Goal: Information Seeking & Learning: Learn about a topic

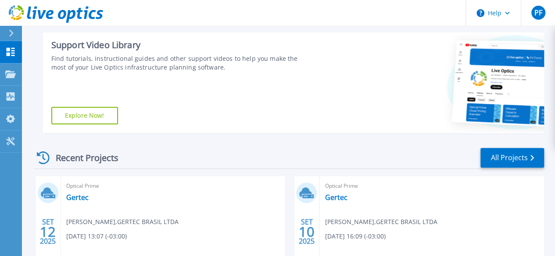
scroll to position [175, 0]
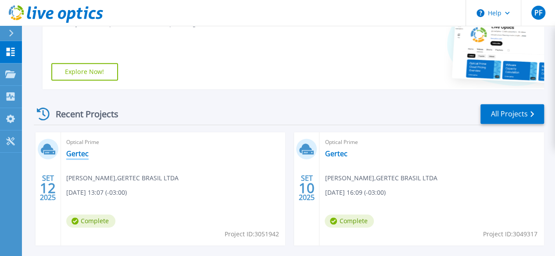
click at [75, 157] on link "Gertec" at bounding box center [77, 154] width 22 height 9
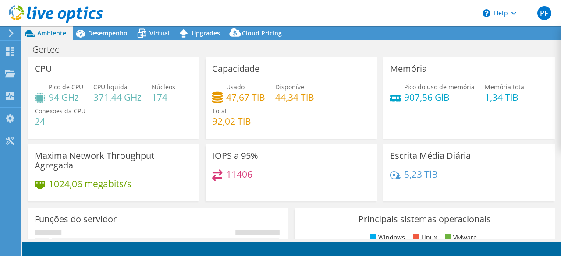
select select "USEast"
select select "BRL"
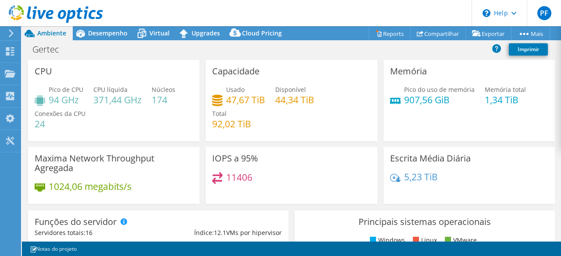
click at [239, 68] on h3 "Capacidade" at bounding box center [235, 72] width 47 height 10
click at [239, 92] on span "Usado" at bounding box center [235, 89] width 18 height 8
click at [321, 100] on div "Usado 47,67 TiB Disponível 44,34 TiB Total 92,02 TiB" at bounding box center [291, 111] width 158 height 53
click at [113, 31] on span "Desempenho" at bounding box center [107, 33] width 39 height 8
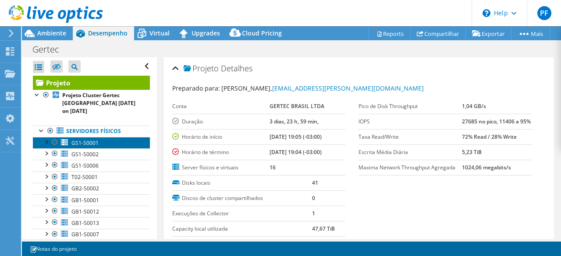
click at [83, 143] on span "GS1-S0001" at bounding box center [84, 142] width 27 height 7
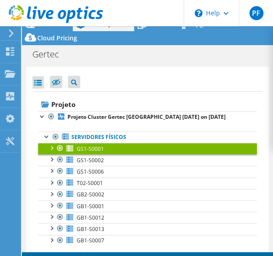
scroll to position [35, 0]
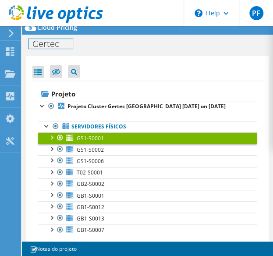
drag, startPoint x: 235, startPoint y: 39, endPoint x: 76, endPoint y: 16, distance: 160.3
click at [76, 16] on div "PF Usuário Final paulo ferreira paulo.ferreira@gertec.com.br GERTEC BRASIL LTDA…" at bounding box center [136, 110] width 273 height 291
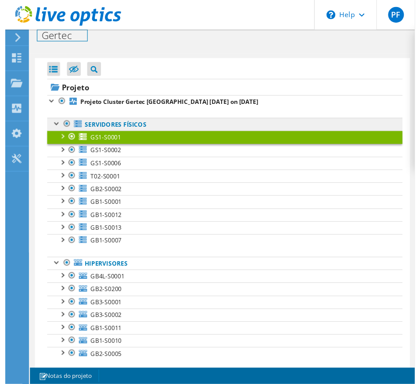
scroll to position [0, 0]
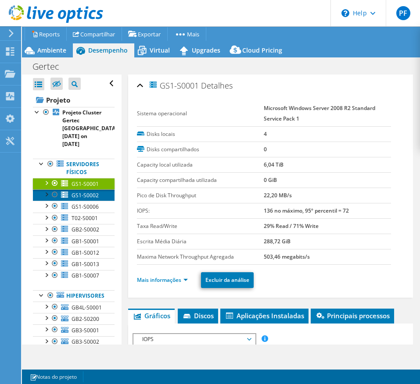
click at [85, 199] on span "GS1-S0002" at bounding box center [84, 195] width 27 height 7
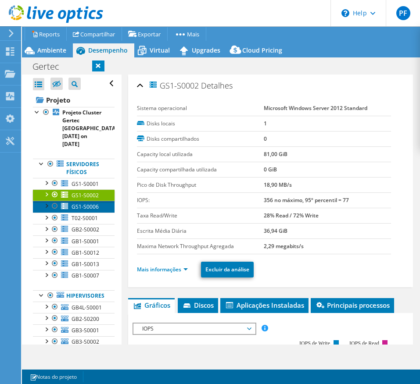
click at [75, 210] on span "GS1-S0006" at bounding box center [84, 206] width 27 height 7
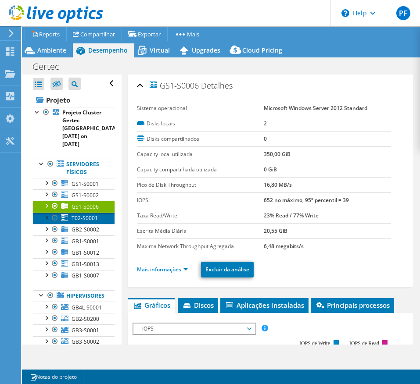
click at [81, 222] on span "T02-S0001" at bounding box center [84, 217] width 26 height 7
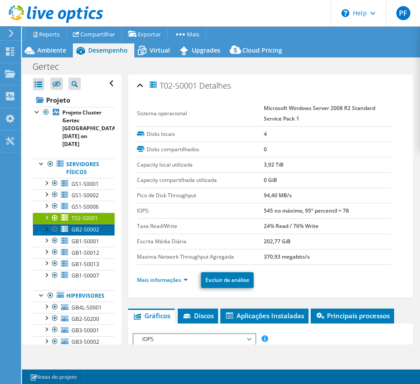
click at [76, 233] on span "GB2-S0002" at bounding box center [85, 229] width 28 height 7
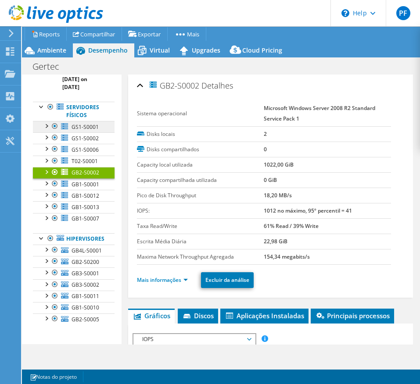
scroll to position [197, 0]
drag, startPoint x: 83, startPoint y: 105, endPoint x: 87, endPoint y: 110, distance: 6.0
click at [83, 181] on span "GB1-S0001" at bounding box center [85, 184] width 28 height 7
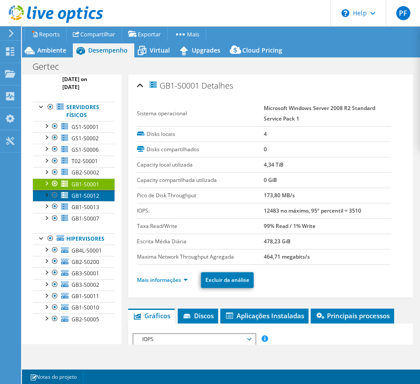
click at [70, 190] on link "GB1-S0012" at bounding box center [74, 195] width 82 height 11
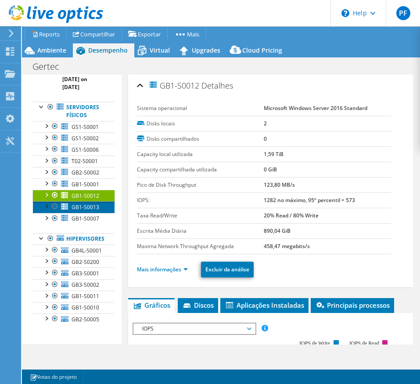
click at [78, 203] on span "GB1-S0013" at bounding box center [85, 206] width 28 height 7
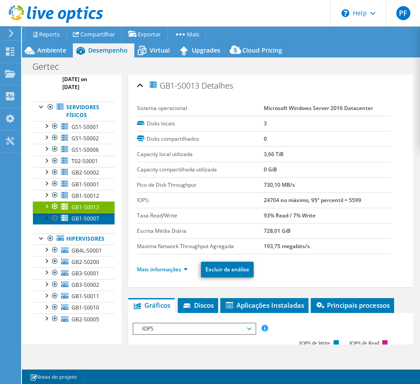
click at [85, 213] on link "GB1-S0007" at bounding box center [74, 218] width 82 height 11
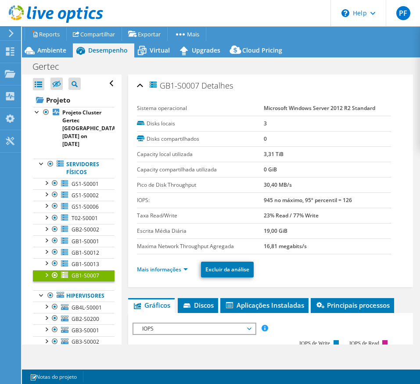
select select "USEast"
select select "BRL"
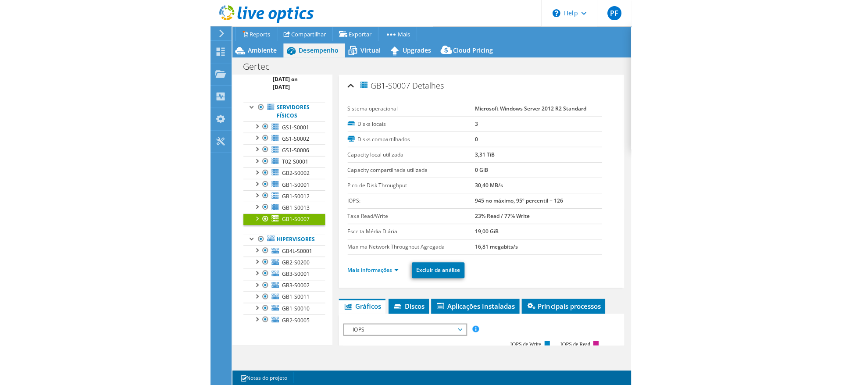
scroll to position [199, 0]
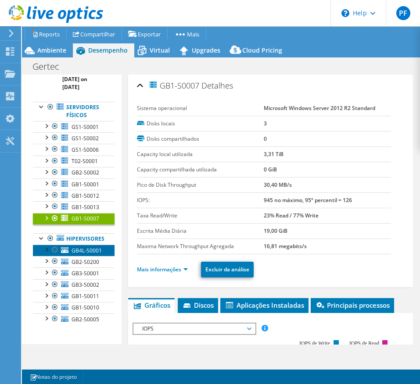
click at [84, 247] on span "GB4L-S0001" at bounding box center [86, 250] width 30 height 7
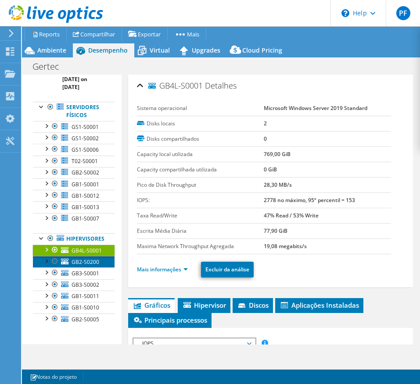
click at [62, 256] on link "GB2-S0200" at bounding box center [74, 261] width 82 height 11
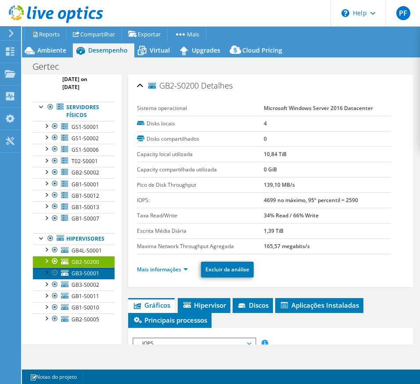
click at [64, 267] on link "GB3-S0001" at bounding box center [74, 272] width 82 height 11
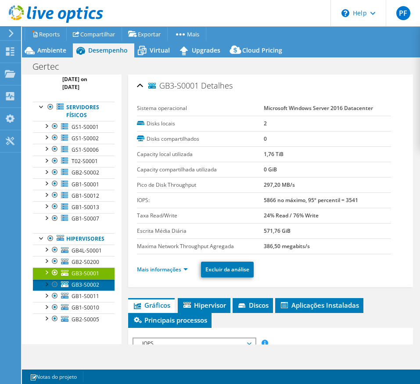
click at [75, 281] on span "GB3-S0002" at bounding box center [85, 284] width 28 height 7
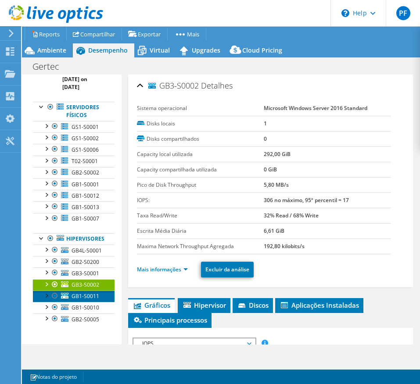
click at [76, 292] on span "GB1-S0011" at bounding box center [85, 295] width 28 height 7
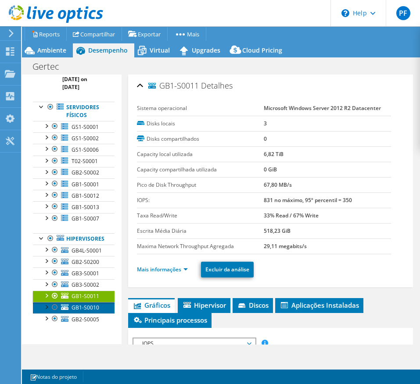
click at [86, 302] on link "GB1-S0010" at bounding box center [74, 307] width 82 height 11
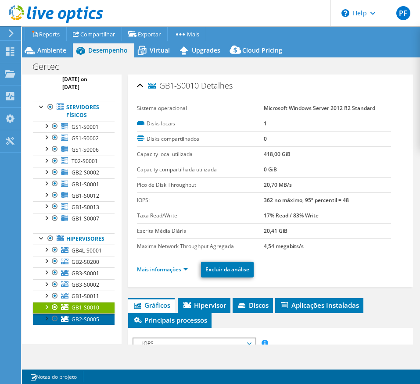
click at [89, 316] on link "GB2-S0005" at bounding box center [74, 318] width 82 height 11
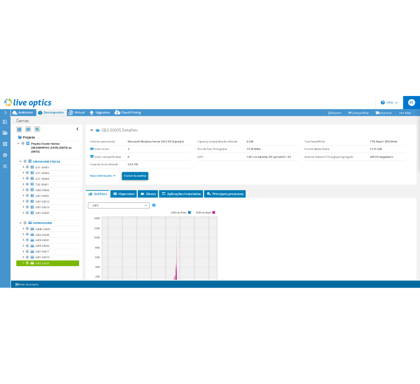
scroll to position [0, 0]
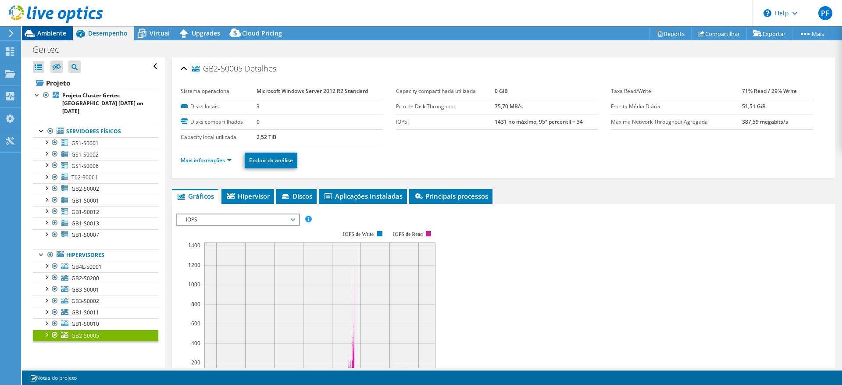
click at [52, 29] on div at bounding box center [51, 14] width 103 height 29
click at [53, 33] on span "Ambiente" at bounding box center [51, 33] width 29 height 8
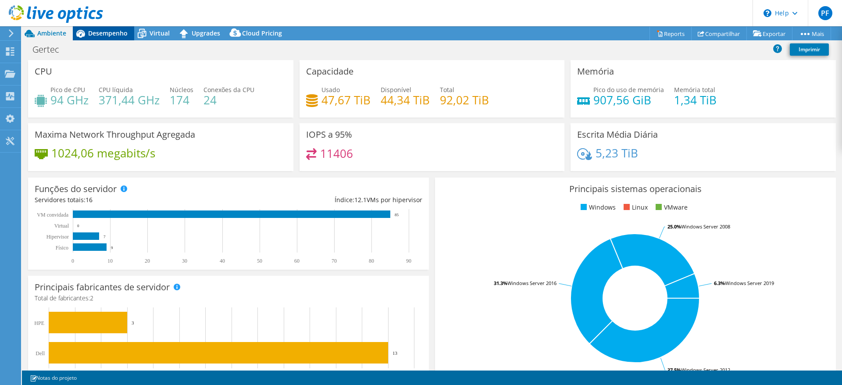
click at [103, 32] on span "Desempenho" at bounding box center [107, 33] width 39 height 8
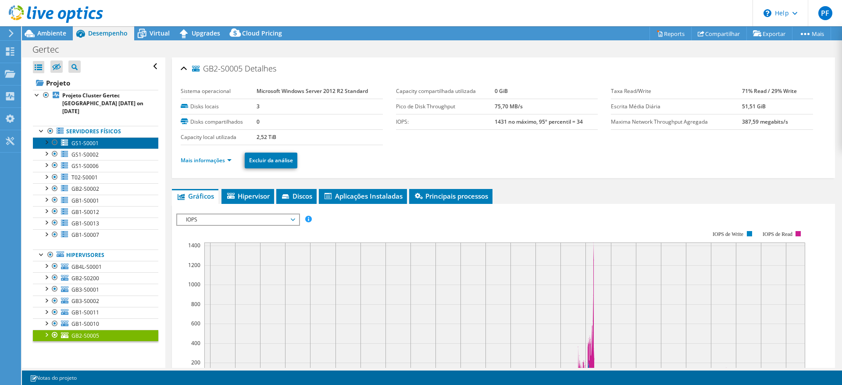
click at [103, 137] on link "GS1-S0001" at bounding box center [95, 142] width 125 height 11
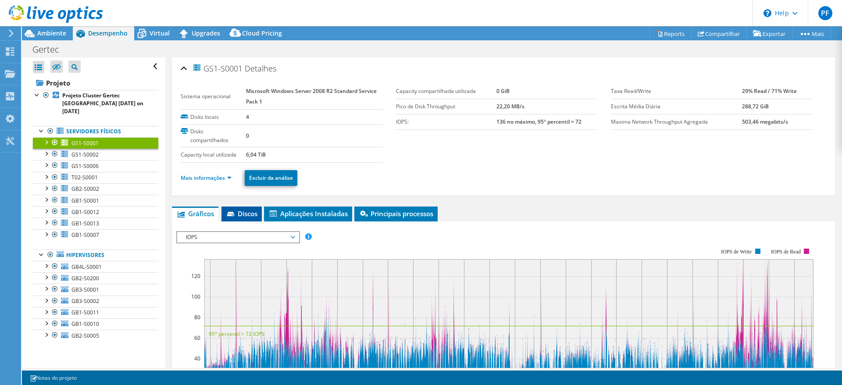
click at [248, 215] on span "Discos" at bounding box center [242, 213] width 32 height 9
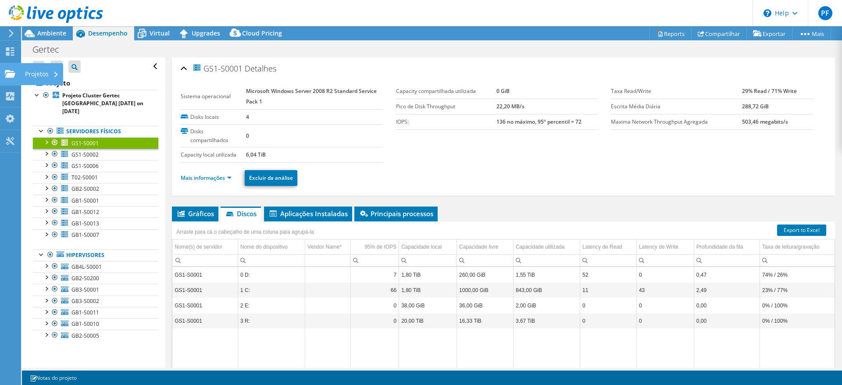
click at [11, 70] on icon at bounding box center [10, 74] width 11 height 8
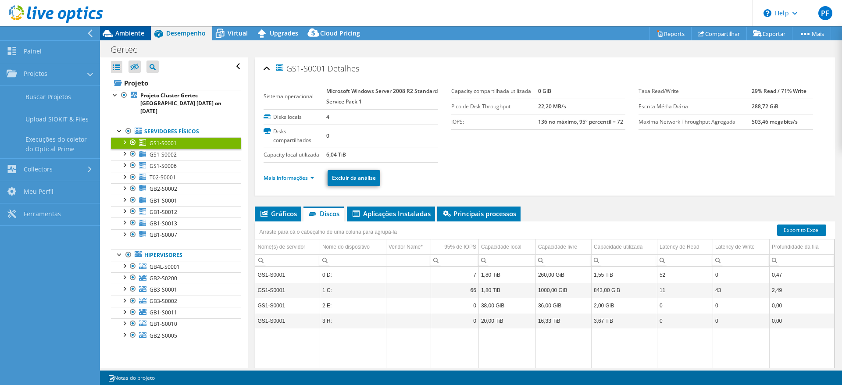
click at [136, 34] on span "Ambiente" at bounding box center [129, 33] width 29 height 8
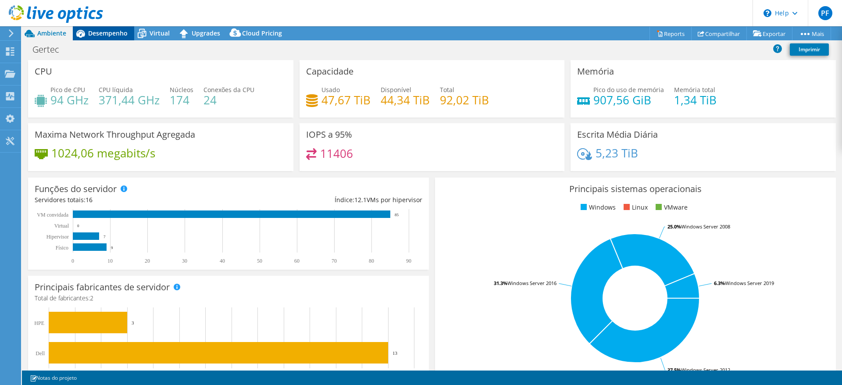
click at [114, 32] on span "Desempenho" at bounding box center [107, 33] width 39 height 8
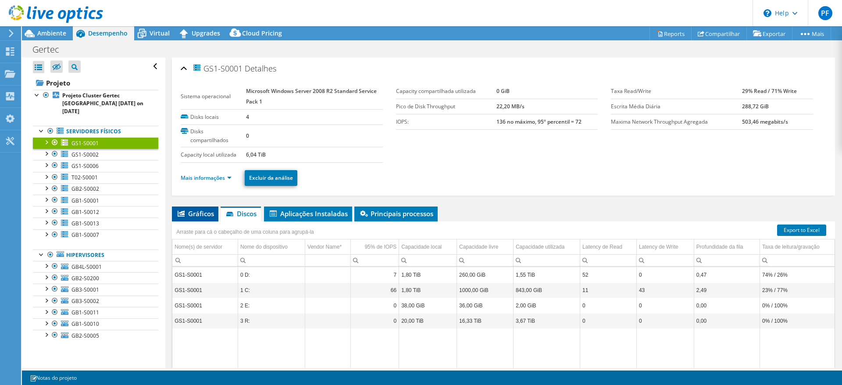
click at [204, 210] on span "Gráficos" at bounding box center [195, 213] width 38 height 9
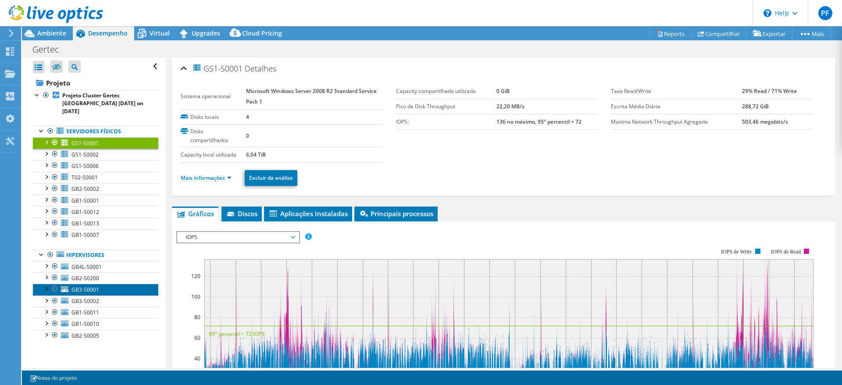
click at [99, 285] on link "GB3-S0001" at bounding box center [95, 289] width 125 height 11
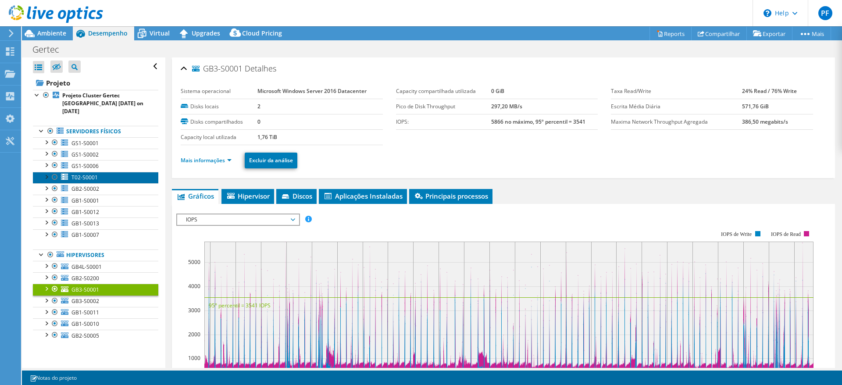
click at [104, 172] on link "T02-S0001" at bounding box center [95, 177] width 125 height 11
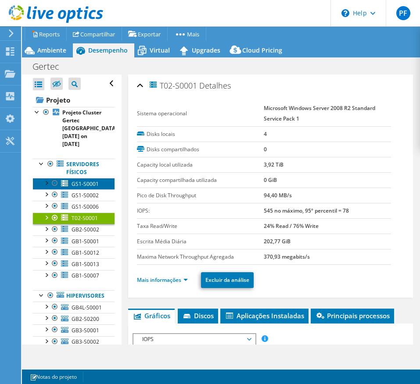
click at [79, 188] on span "GS1-S0001" at bounding box center [84, 183] width 27 height 7
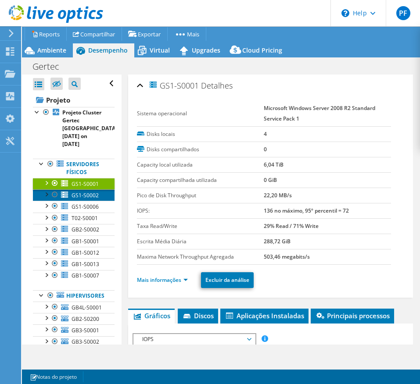
click at [65, 198] on icon at bounding box center [64, 195] width 7 height 6
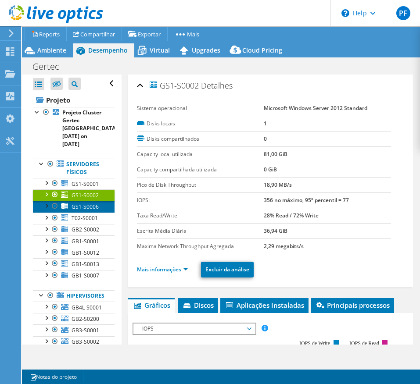
click at [70, 212] on link "GS1-S0006" at bounding box center [74, 206] width 82 height 11
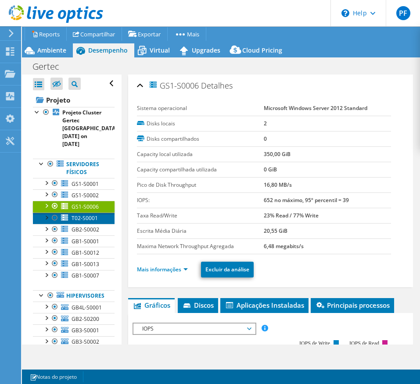
click at [81, 222] on span "T02-S0001" at bounding box center [84, 217] width 26 height 7
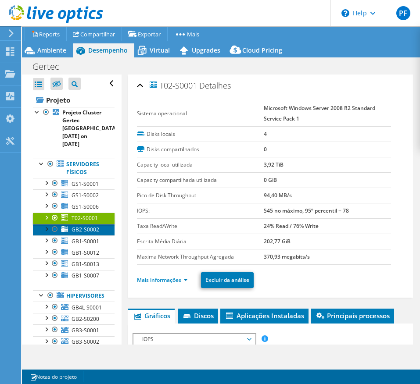
click at [82, 233] on span "GB2-S0002" at bounding box center [85, 229] width 28 height 7
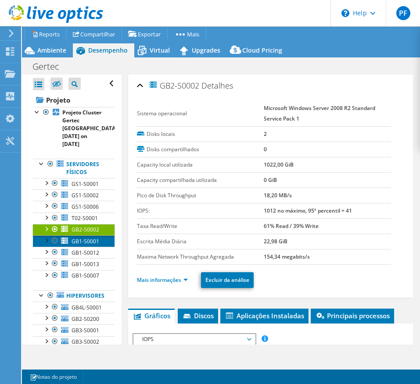
click at [82, 245] on span "GB1-S0001" at bounding box center [85, 241] width 28 height 7
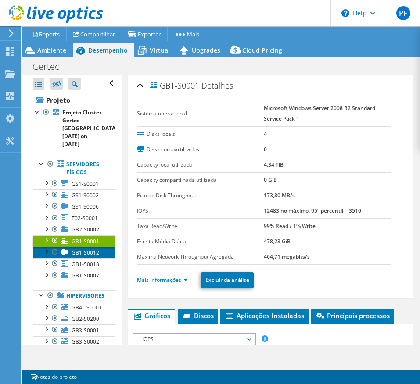
click at [73, 256] on span "GB1-S0012" at bounding box center [85, 252] width 28 height 7
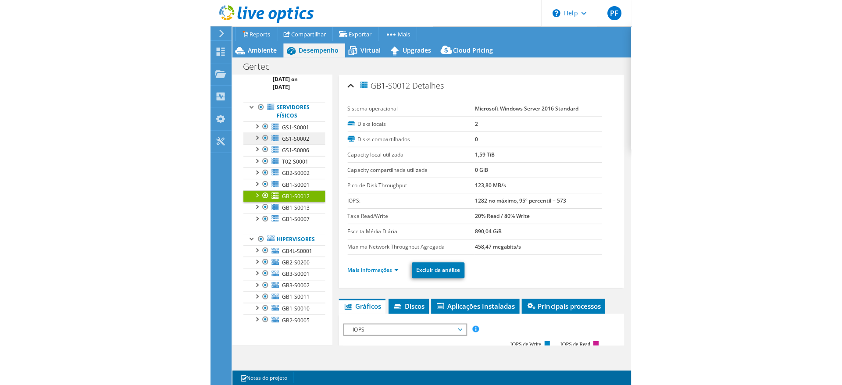
scroll to position [197, 0]
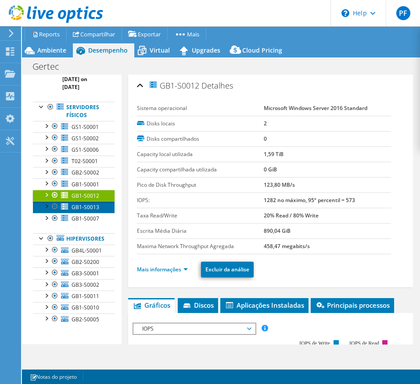
click at [79, 203] on span "GB1-S0013" at bounding box center [85, 206] width 28 height 7
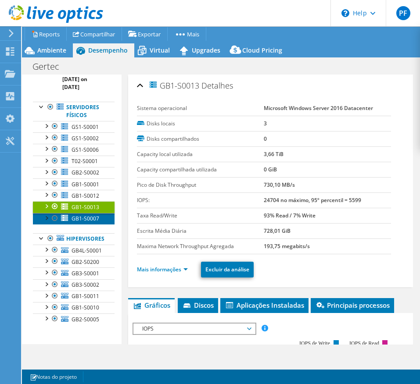
click at [79, 215] on span "GB1-S0007" at bounding box center [85, 218] width 28 height 7
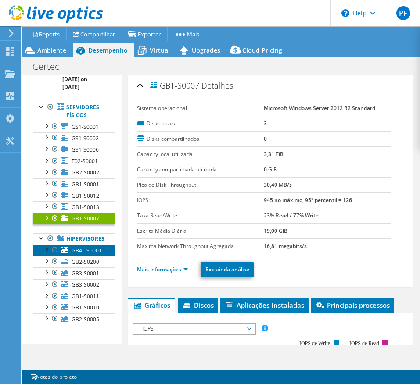
click at [79, 247] on span "GB4L-S0001" at bounding box center [86, 250] width 30 height 7
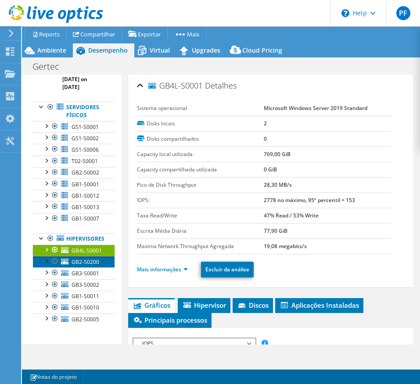
click at [79, 258] on span "GB2-S0200" at bounding box center [85, 261] width 28 height 7
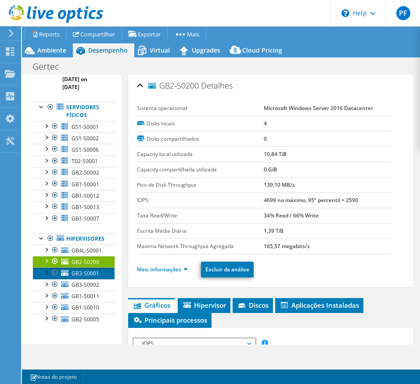
click at [78, 270] on span "GB3-S0001" at bounding box center [85, 273] width 28 height 7
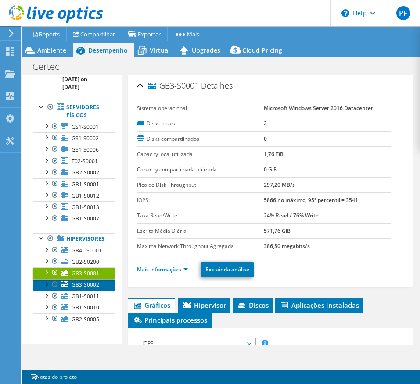
click at [78, 281] on span "GB3-S0002" at bounding box center [85, 284] width 28 height 7
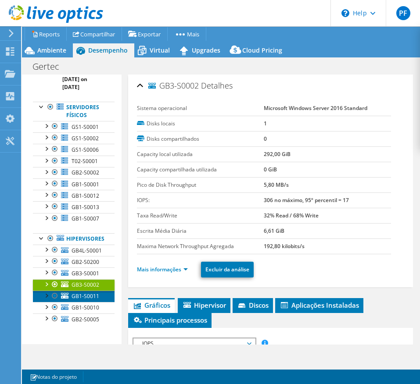
click at [80, 292] on span "GB1-S0011" at bounding box center [85, 295] width 28 height 7
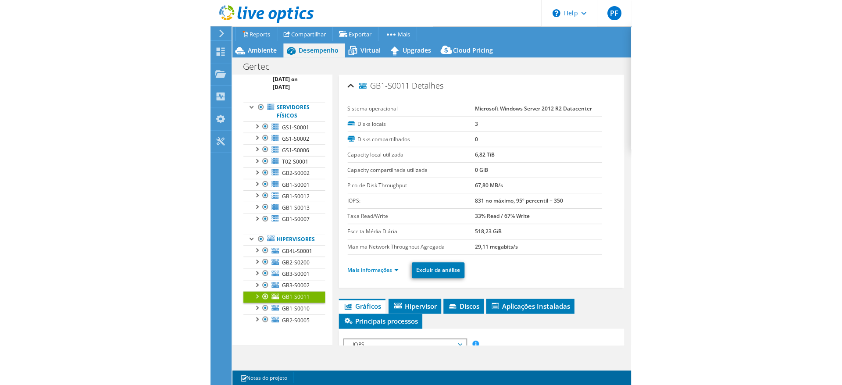
scroll to position [0, 0]
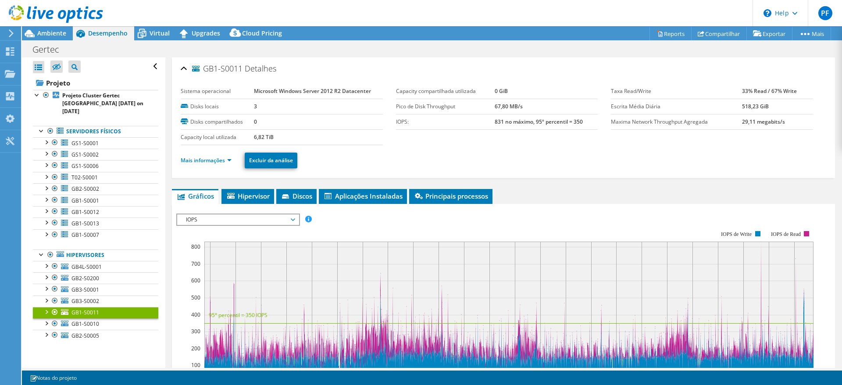
select select "USEast"
select select "BRL"
